Goal: Navigation & Orientation: Find specific page/section

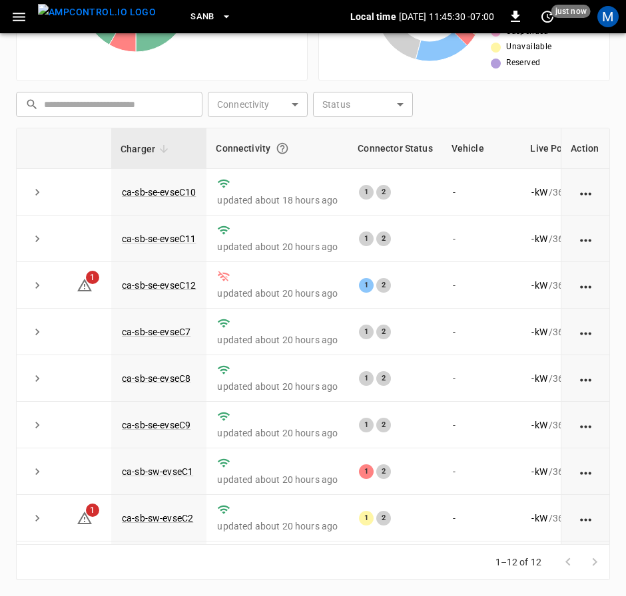
scroll to position [200, 145]
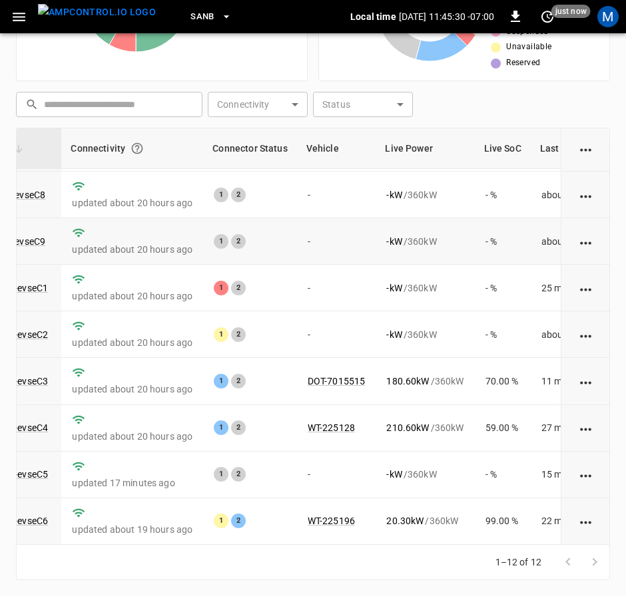
click at [23, 252] on td "ca-sb-se-evseC9" at bounding box center [13, 241] width 95 height 47
click at [27, 280] on link "ca-sb-sw-evseC1" at bounding box center [12, 288] width 77 height 16
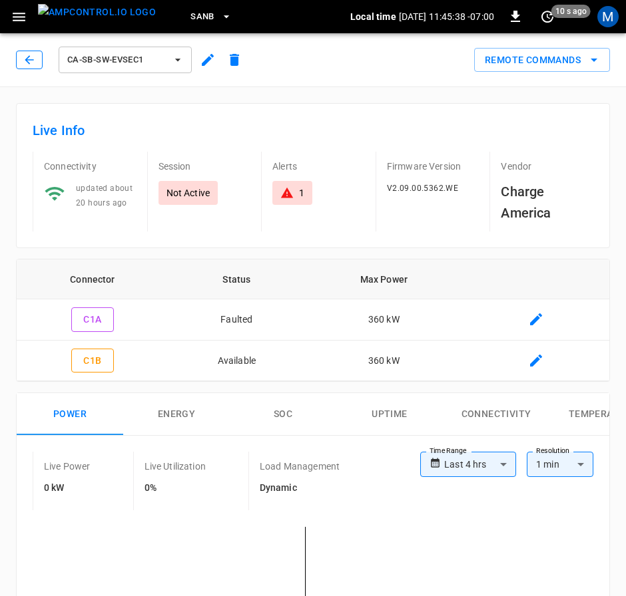
click at [29, 57] on icon "button" at bounding box center [29, 59] width 9 height 9
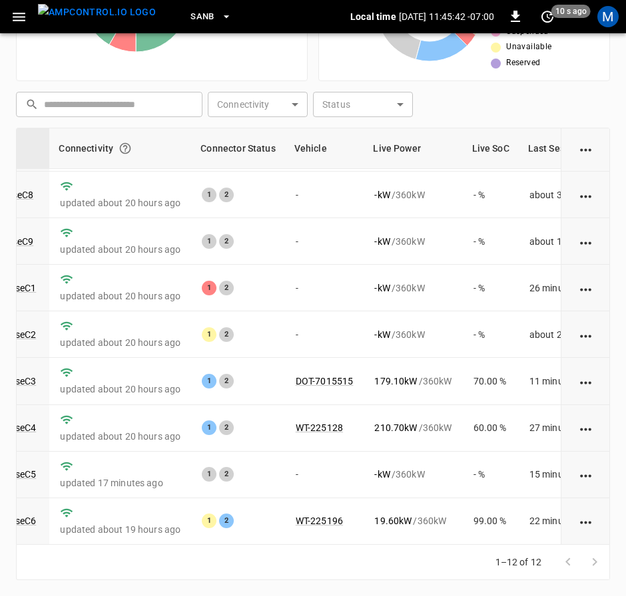
scroll to position [200, 162]
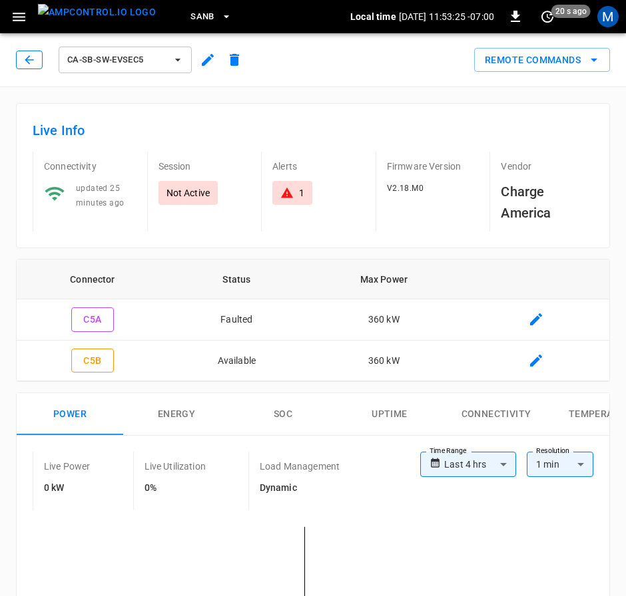
click at [27, 58] on icon "button" at bounding box center [29, 59] width 9 height 9
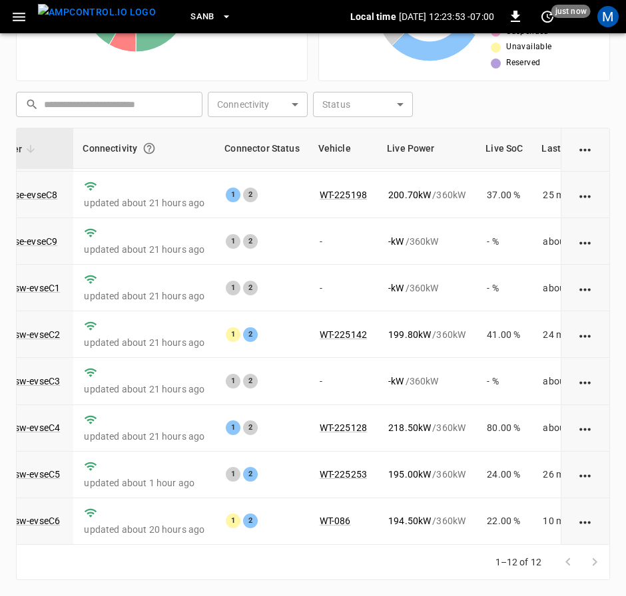
scroll to position [200, 142]
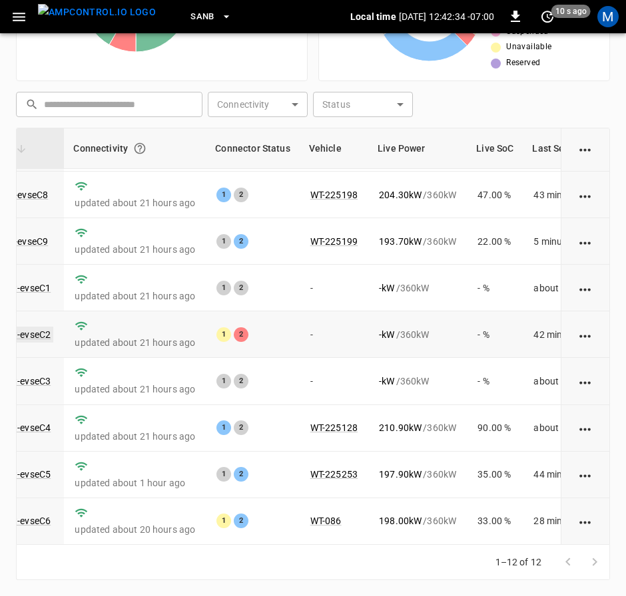
click at [38, 327] on link "ca-sb-sw-evseC2" at bounding box center [15, 335] width 77 height 16
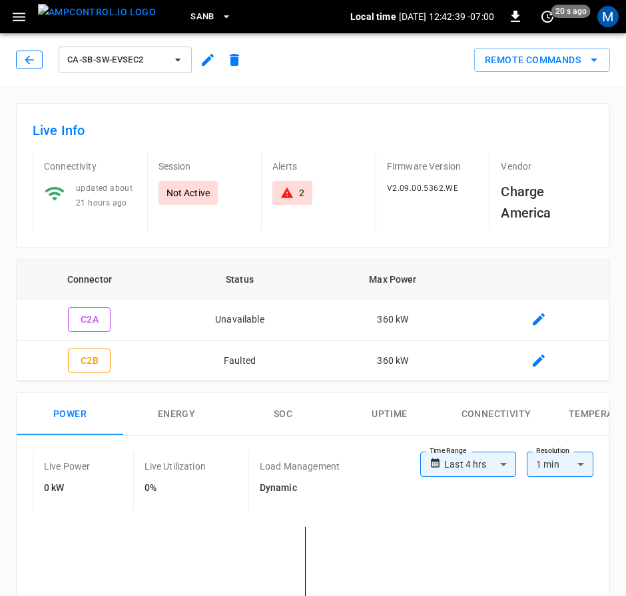
click at [39, 67] on button "button" at bounding box center [29, 60] width 27 height 19
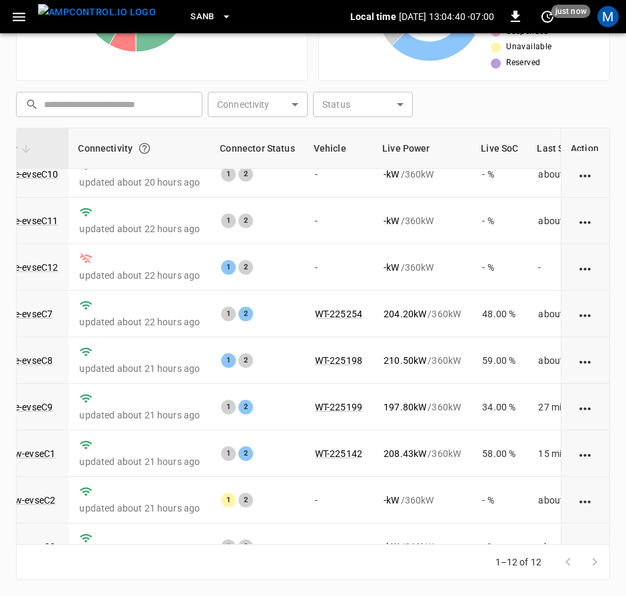
scroll to position [0, 138]
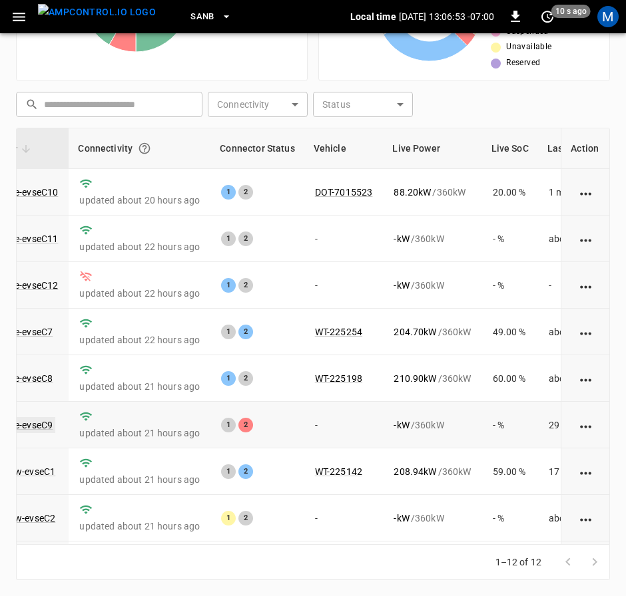
click at [45, 429] on link "ca-sb-se-evseC9" at bounding box center [18, 425] width 74 height 16
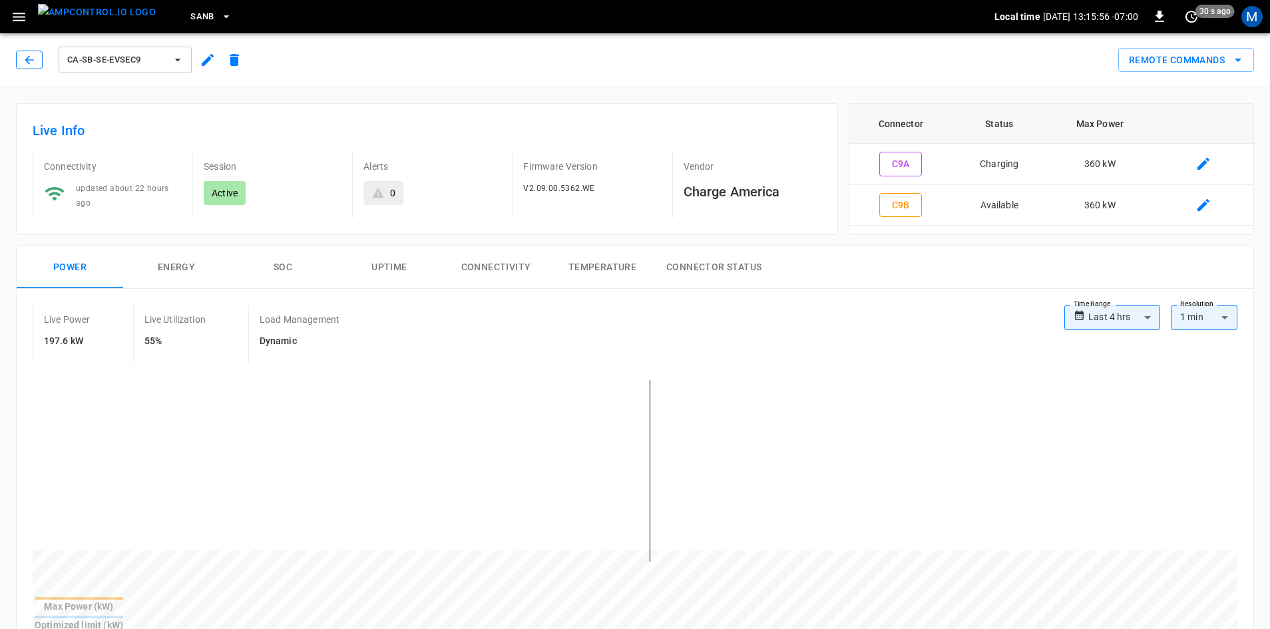
click at [29, 65] on icon "button" at bounding box center [29, 59] width 13 height 13
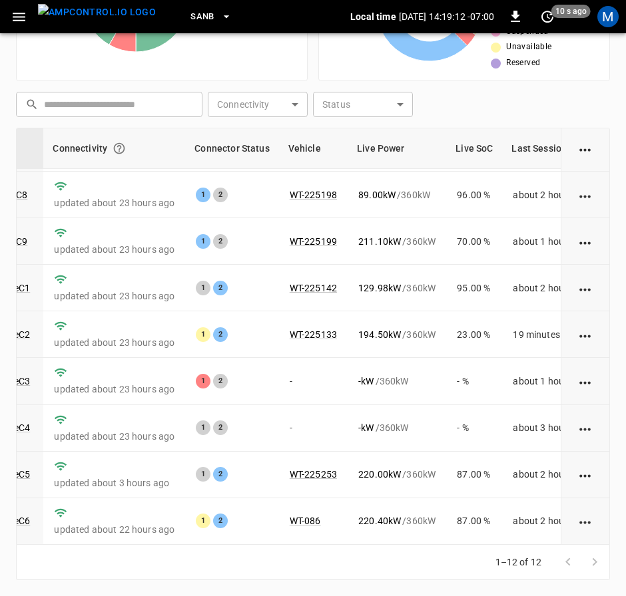
scroll to position [200, 81]
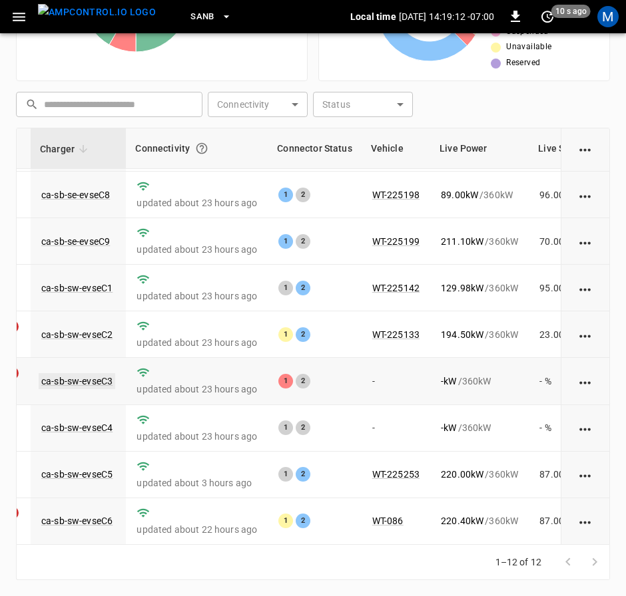
click at [109, 375] on link "ca-sb-sw-evseC3" at bounding box center [77, 381] width 77 height 16
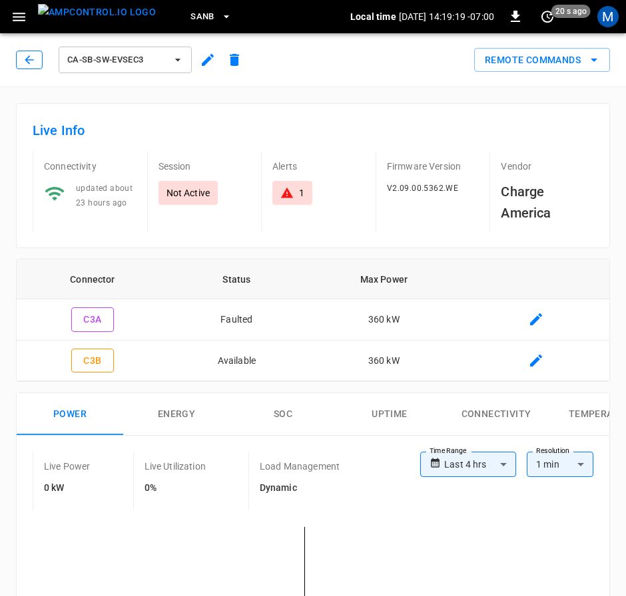
click at [29, 61] on icon "button" at bounding box center [29, 59] width 13 height 13
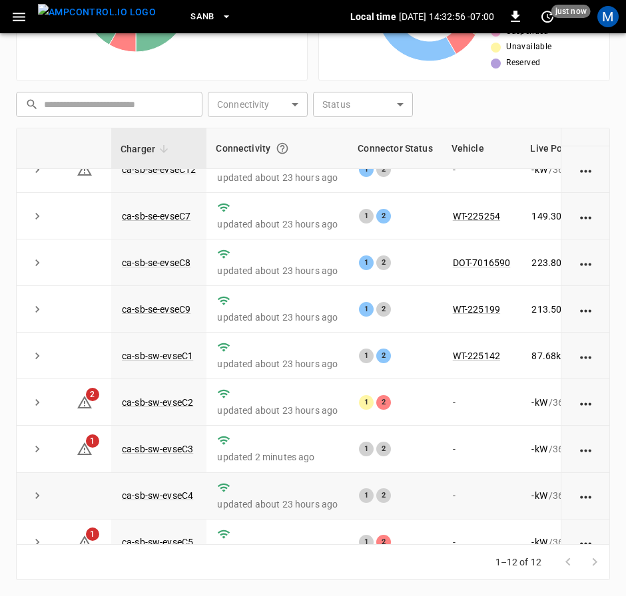
scroll to position [200, 0]
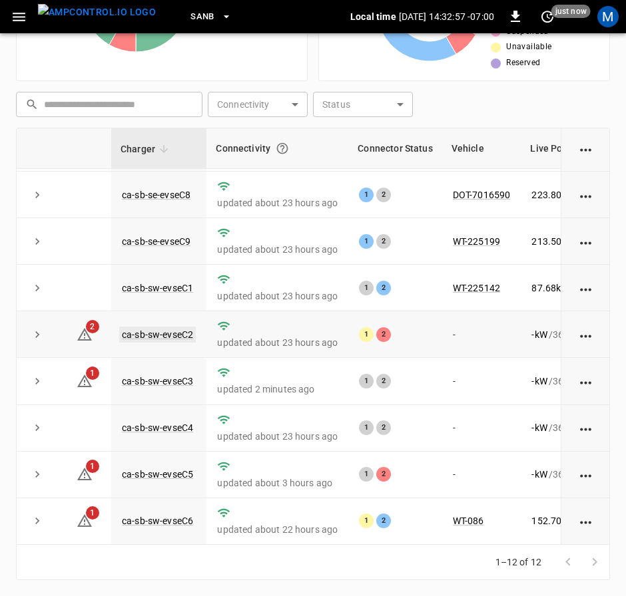
click at [180, 327] on link "ca-sb-sw-evseC2" at bounding box center [157, 335] width 77 height 16
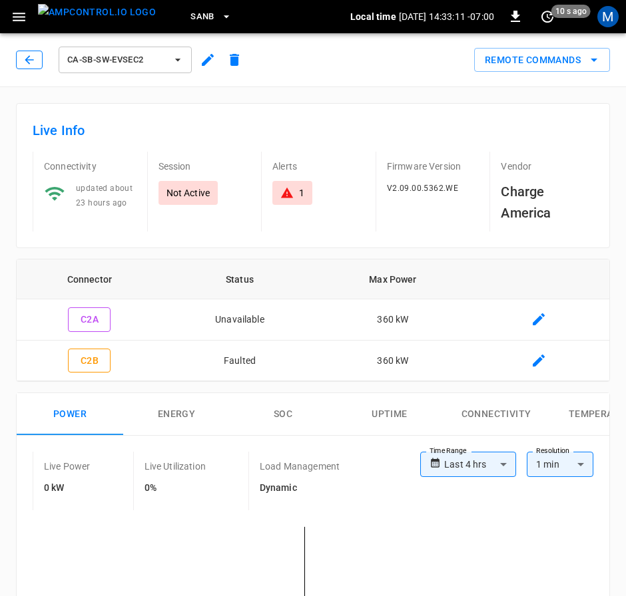
click at [33, 65] on icon "button" at bounding box center [29, 59] width 13 height 13
